Goal: Transaction & Acquisition: Purchase product/service

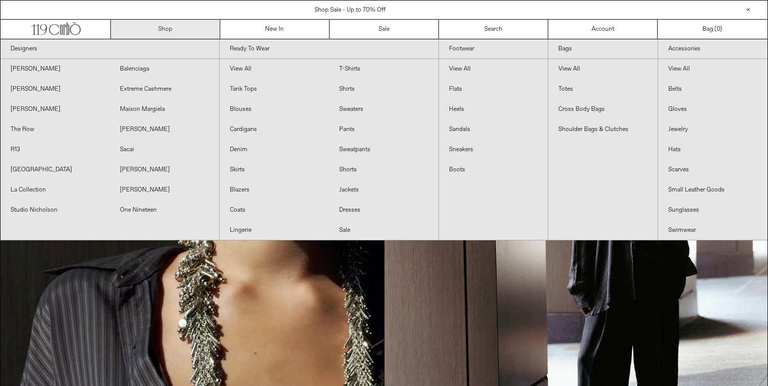
click at [153, 29] on link "Shop" at bounding box center [165, 29] width 109 height 19
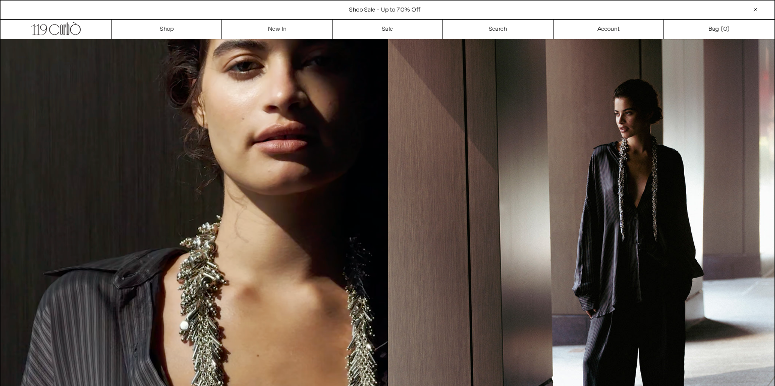
click at [168, 93] on div "Close dialog JOIN OUR MAILING LIST Subscribe to receive 10% off your first purc…" at bounding box center [387, 193] width 775 height 386
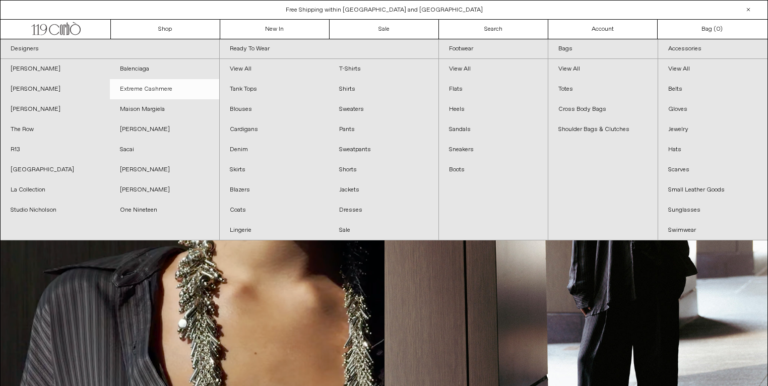
click at [147, 91] on link "Extreme Cashmere" at bounding box center [164, 89] width 109 height 20
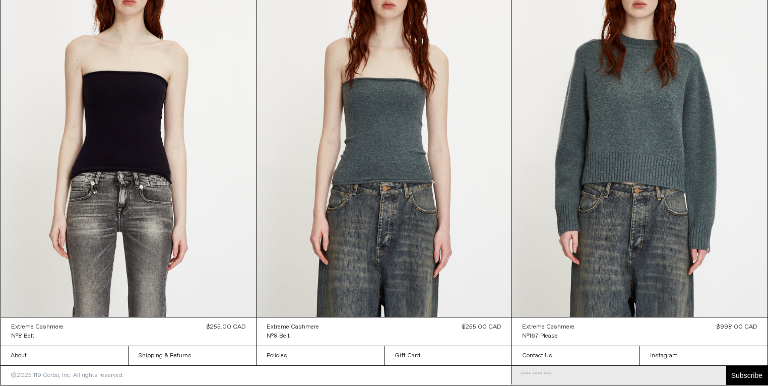
scroll to position [8437, 0]
